Goal: Transaction & Acquisition: Obtain resource

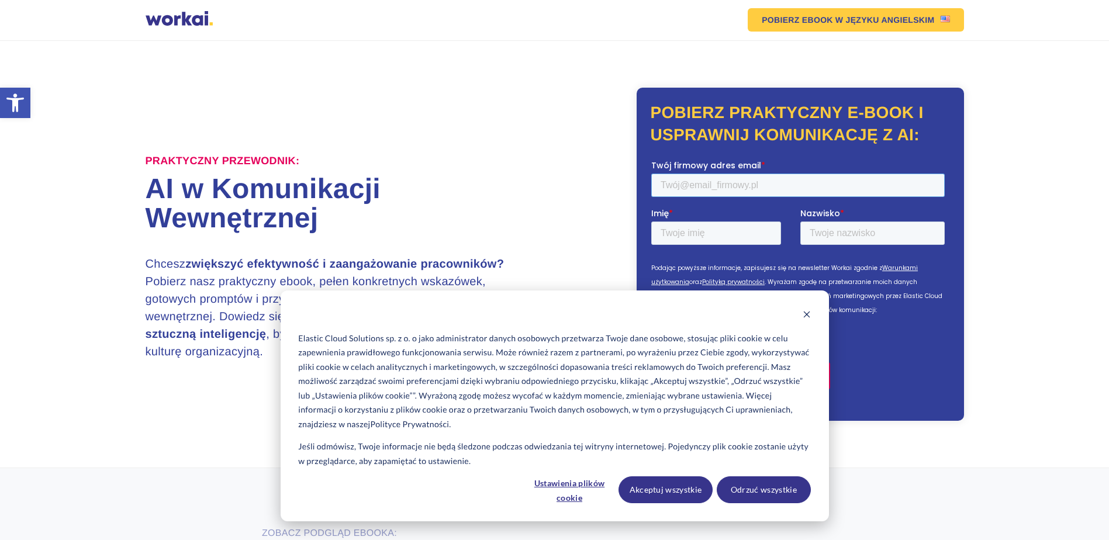
click at [788, 182] on input "Twój firmowy adres email *" at bounding box center [797, 184] width 293 height 23
type input "[PERSON_NAME][EMAIL_ADDRESS][PERSON_NAME][DOMAIN_NAME]"
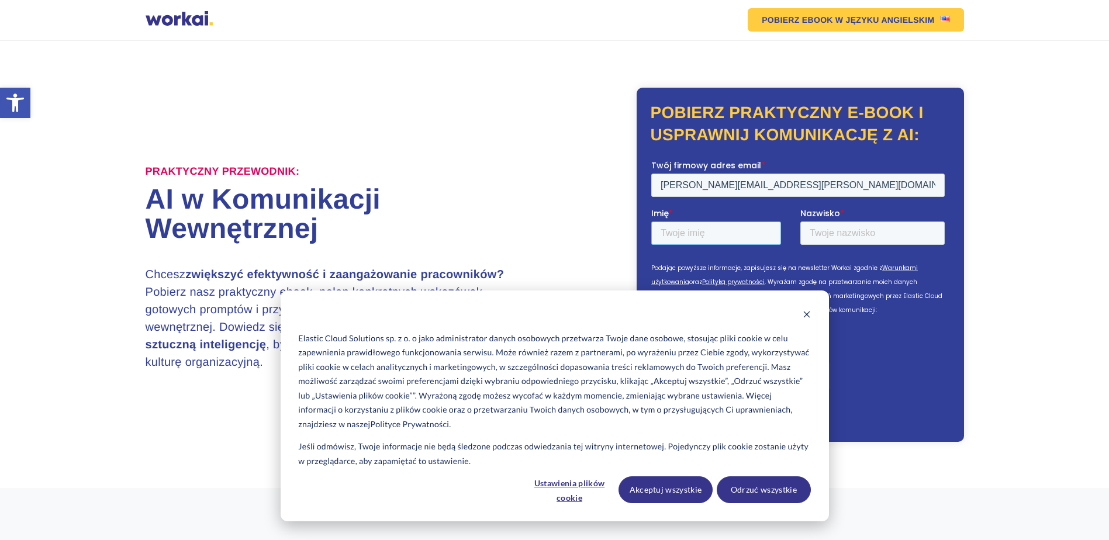
click at [741, 228] on div "Imię *" at bounding box center [725, 225] width 149 height 37
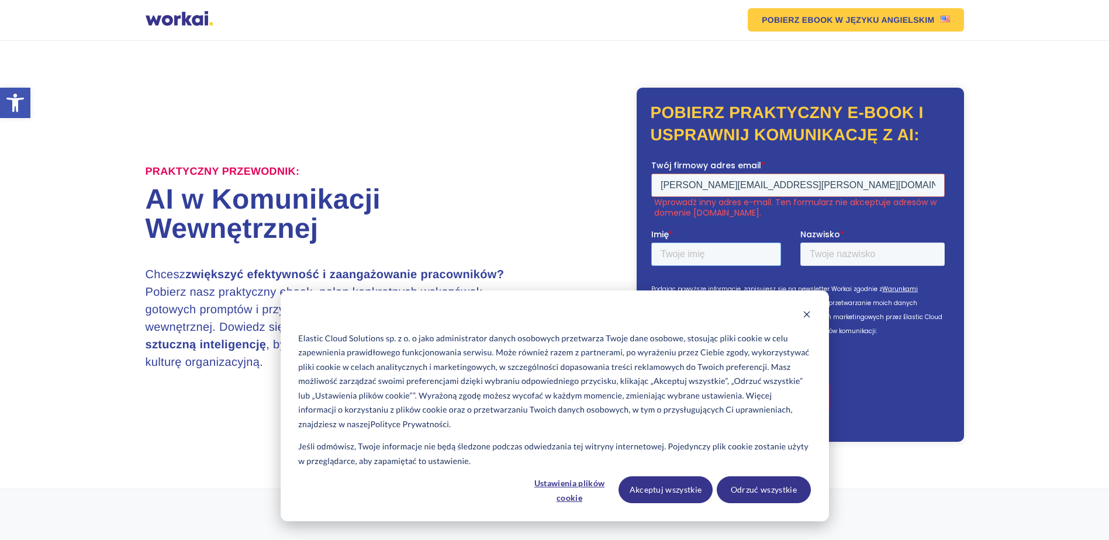
type input "[PERSON_NAME]"
click at [835, 250] on input "Nazwisko *" at bounding box center [872, 253] width 144 height 23
type input "[PERSON_NAME]"
click at [686, 487] on button "Akceptuj wszystkie" at bounding box center [665, 489] width 94 height 27
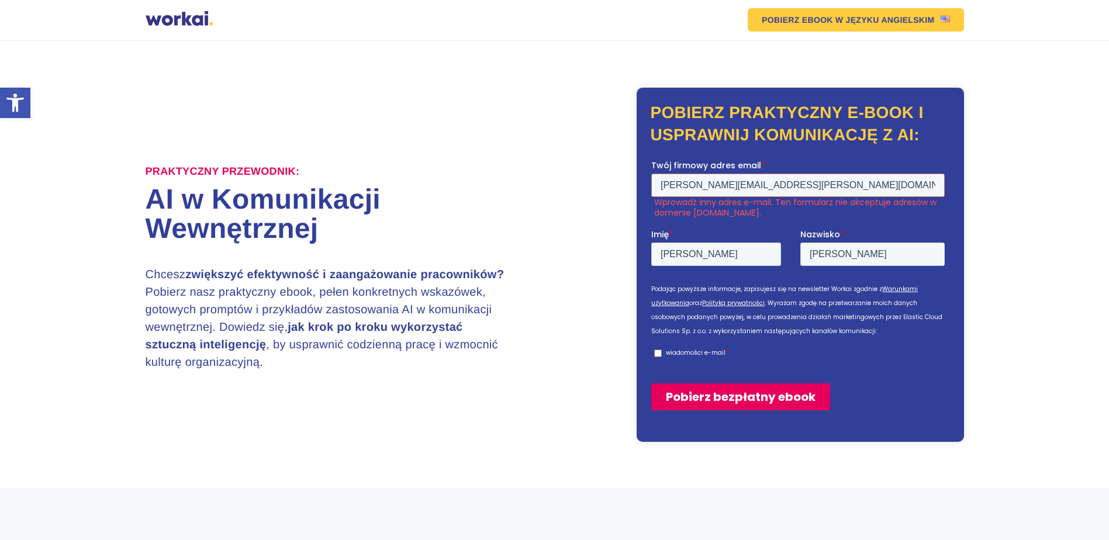
click at [656, 352] on input "wiadomości e-mail *" at bounding box center [657, 353] width 8 height 8
checkbox input "true"
click at [769, 184] on input "[PERSON_NAME][EMAIL_ADDRESS][PERSON_NAME][DOMAIN_NAME]" at bounding box center [797, 184] width 293 height 23
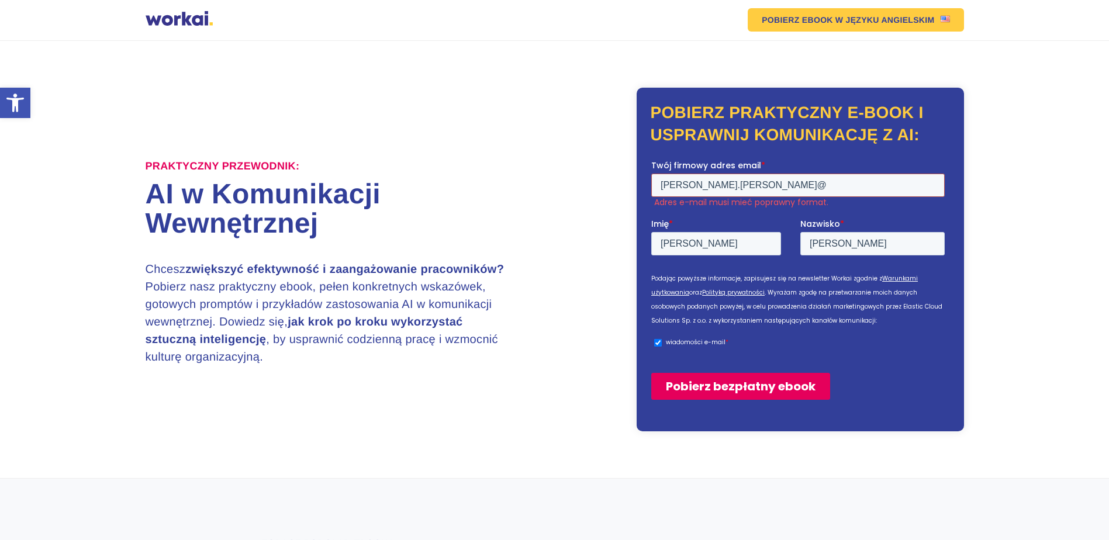
type input "[PERSON_NAME][EMAIL_ADDRESS][PERSON_NAME][DOMAIN_NAME]"
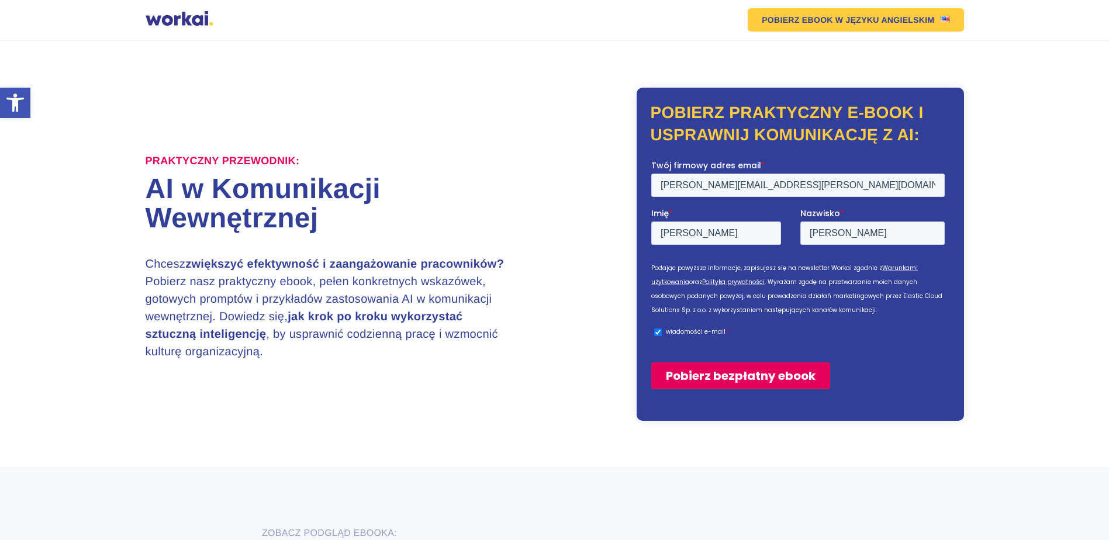
click at [738, 379] on input "Pobierz bezpłatny ebook" at bounding box center [740, 375] width 179 height 27
